Goal: Find specific page/section: Find specific page/section

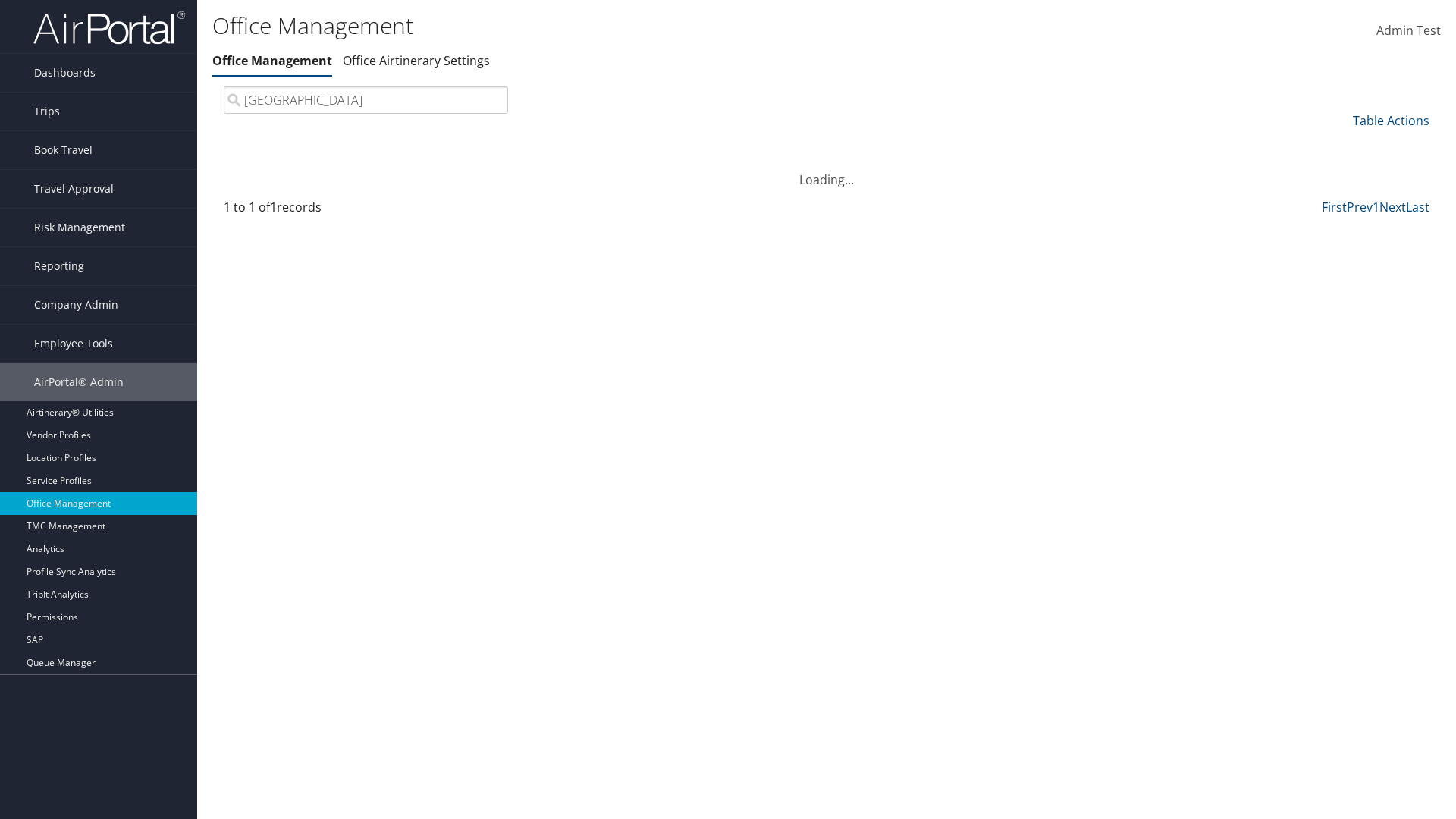
type input "Youngstown State University"
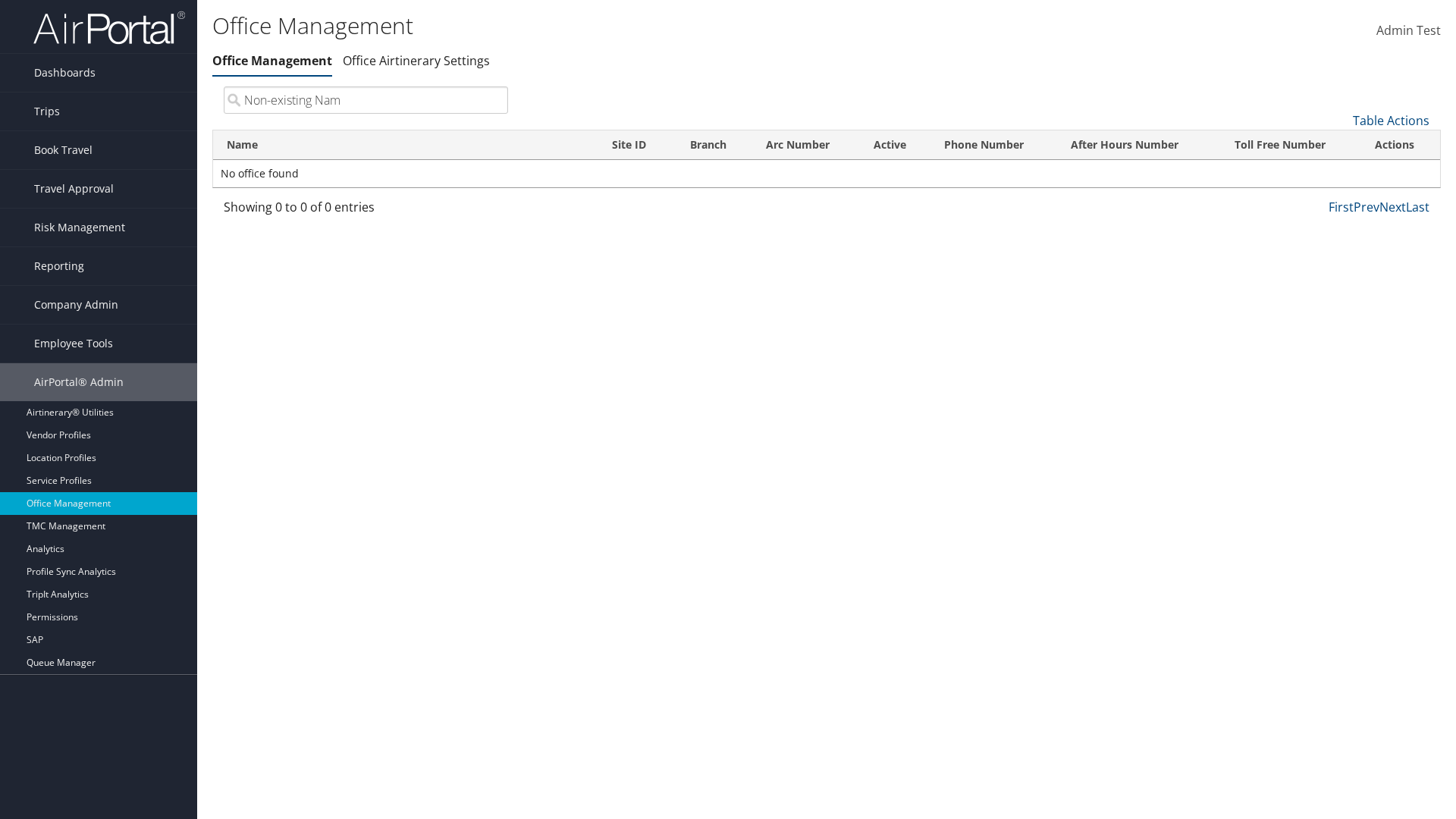
type input "Non-existing Name"
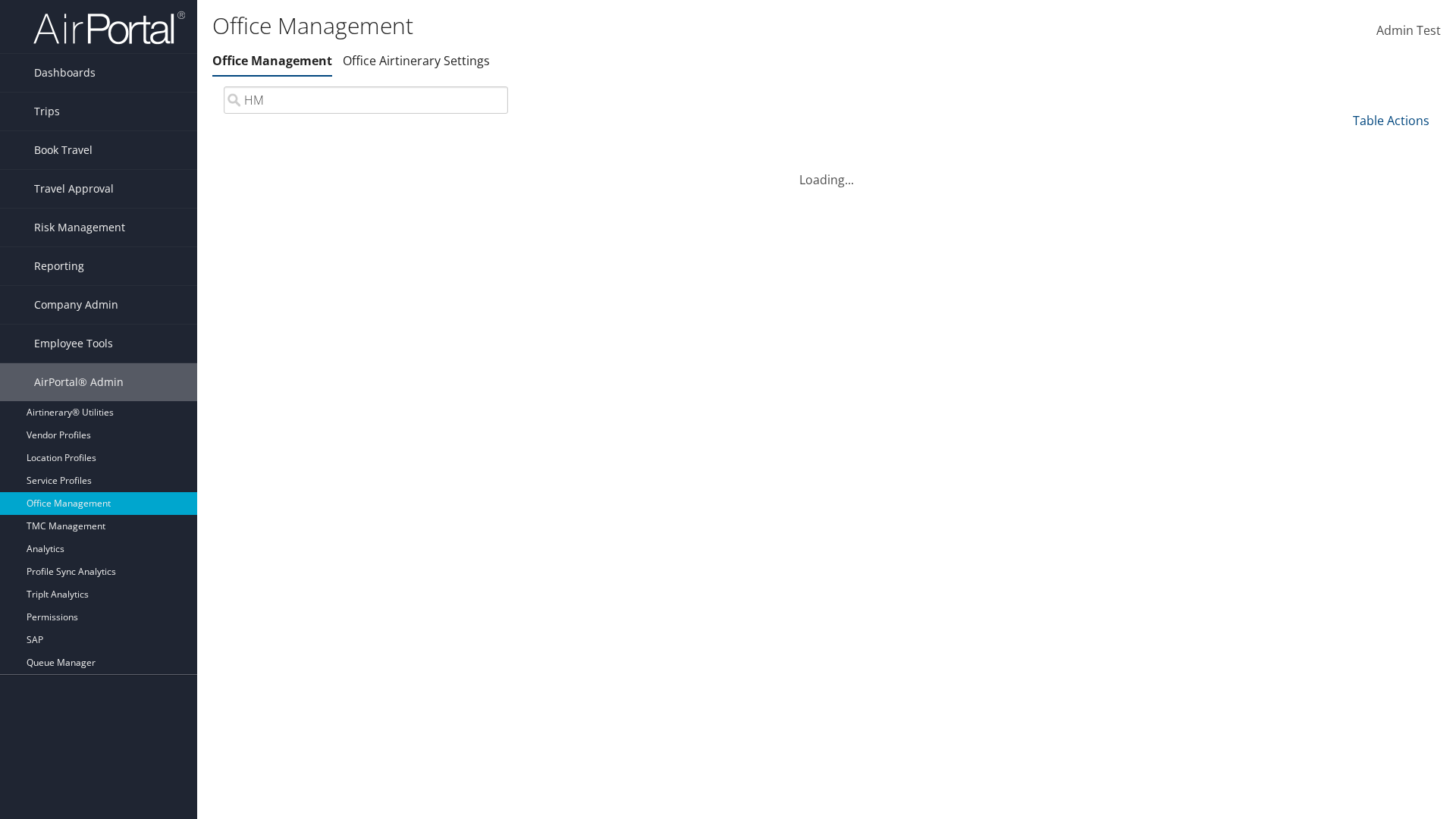
type input "HM9"
type input "01522695"
